Goal: Task Accomplishment & Management: Manage account settings

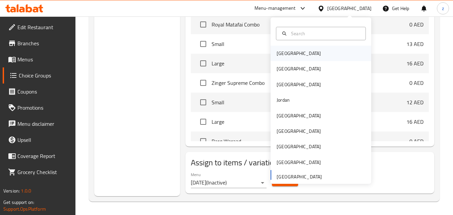
scroll to position [259, 0]
click at [289, 115] on div "Kuwait" at bounding box center [298, 115] width 55 height 15
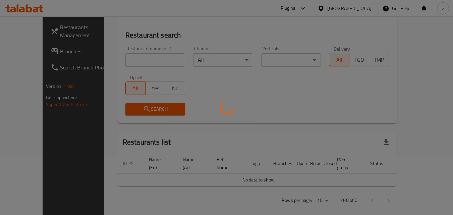
scroll to position [259, 0]
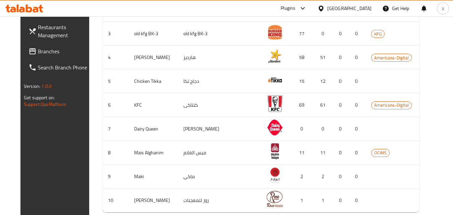
click at [38, 53] on span "Branches" at bounding box center [64, 51] width 53 height 8
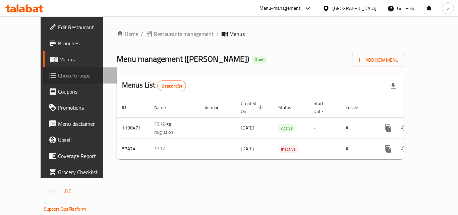
click at [58, 77] on span "Choice Groups" at bounding box center [85, 75] width 54 height 8
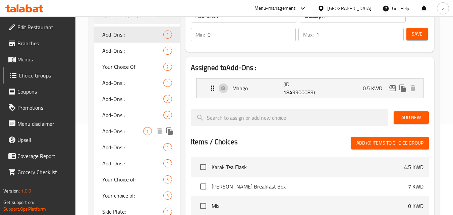
scroll to position [134, 0]
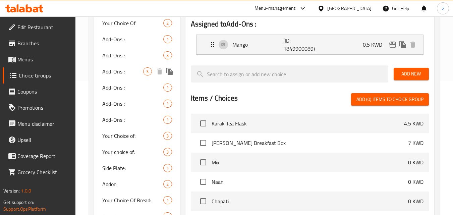
click at [136, 69] on span "Add-Ons :" at bounding box center [122, 71] width 41 height 8
type input "3"
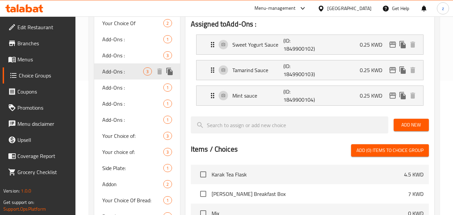
click at [122, 71] on span "Add-Ons :" at bounding box center [122, 71] width 41 height 8
click at [127, 135] on span "Your Choice of:" at bounding box center [122, 136] width 41 height 8
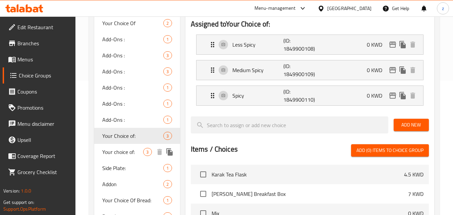
type input "Your Choice of:"
type input "اختيارك من:"
type input "1"
click at [131, 148] on span "Your choice of:" at bounding box center [122, 152] width 41 height 8
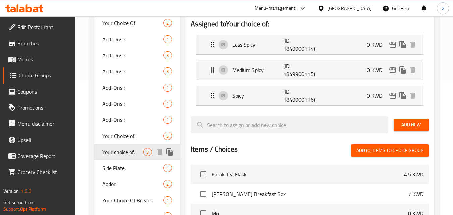
type input "Your choice of:"
type input "إختيارك من:"
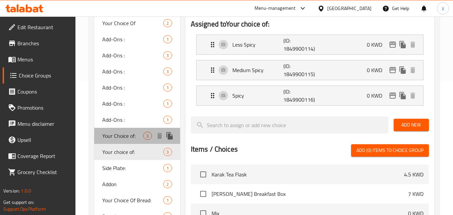
click at [132, 133] on span "Your Choice of:" at bounding box center [122, 136] width 41 height 8
type input "Your Choice of:"
type input "اختيارك من:"
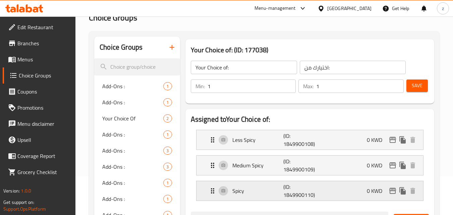
scroll to position [34, 0]
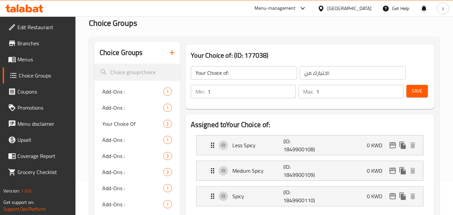
click at [363, 6] on div "Kuwait" at bounding box center [349, 8] width 44 height 7
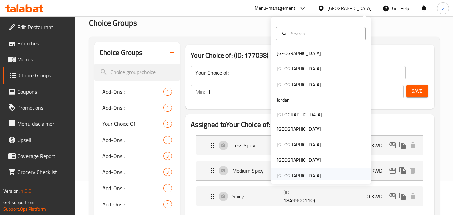
click at [298, 175] on div "[GEOGRAPHIC_DATA]" at bounding box center [299, 175] width 44 height 7
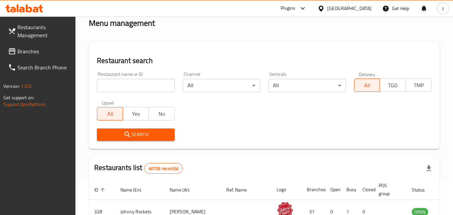
click at [49, 50] on span "Branches" at bounding box center [43, 51] width 53 height 8
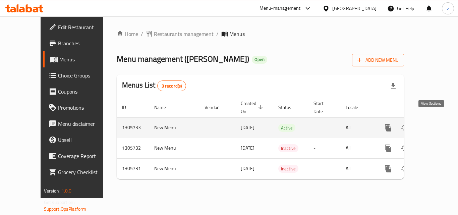
click at [434, 125] on icon "enhanced table" at bounding box center [437, 128] width 6 height 6
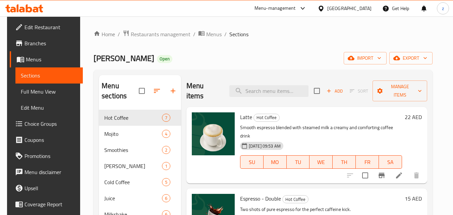
click at [33, 120] on span "Choice Groups" at bounding box center [50, 124] width 53 height 8
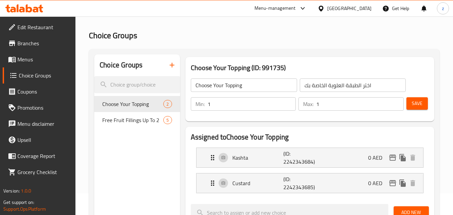
scroll to position [34, 0]
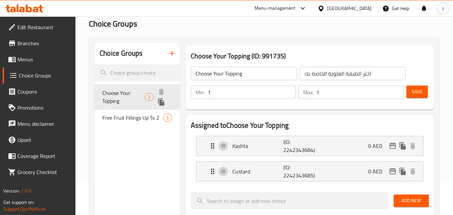
click at [110, 96] on span "Choose Your Topping" at bounding box center [123, 97] width 43 height 16
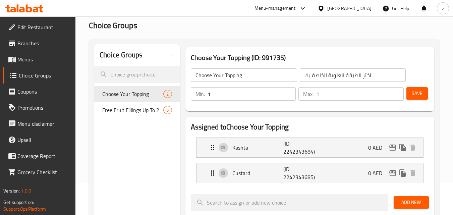
scroll to position [24, 0]
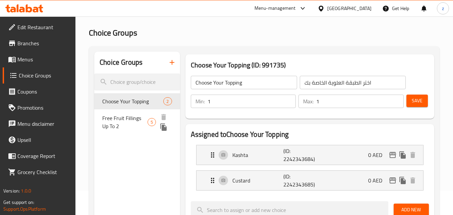
click at [127, 123] on span "Free Fruit Fillings Up To 2" at bounding box center [124, 122] width 45 height 16
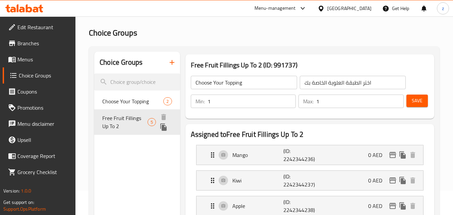
type input "Free Fruit Fillings Up To 2"
type input "حشوات فواكه مجانية حتى 2"
type input "0"
type input "2"
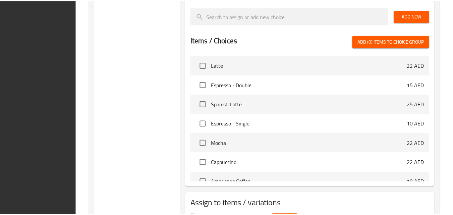
scroll to position [336, 0]
